Goal: Transaction & Acquisition: Purchase product/service

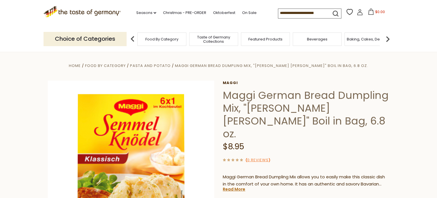
drag, startPoint x: 227, startPoint y: 135, endPoint x: 259, endPoint y: 136, distance: 31.9
click at [259, 140] on div "$8.95" at bounding box center [306, 146] width 166 height 13
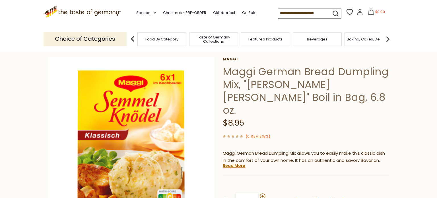
scroll to position [24, 0]
drag, startPoint x: 223, startPoint y: 113, endPoint x: 229, endPoint y: 111, distance: 6.4
click at [229, 117] on span "$8.95" at bounding box center [233, 122] width 21 height 11
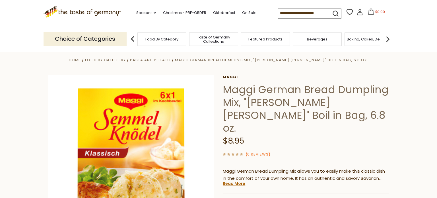
scroll to position [5, 0]
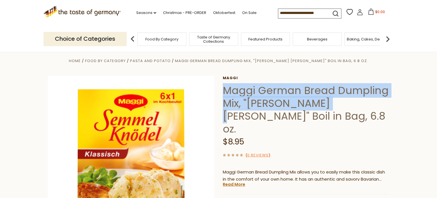
drag, startPoint x: 225, startPoint y: 89, endPoint x: 336, endPoint y: 102, distance: 111.8
click at [336, 102] on h1 "Maggi German Bread Dumpling Mix, "[PERSON_NAME] [PERSON_NAME]" Boil in Bag, 6.8…" at bounding box center [306, 109] width 166 height 51
copy h1 "Maggi German Bread Dumpling Mix, "[PERSON_NAME] [PERSON_NAME]""
